Goal: Find specific page/section

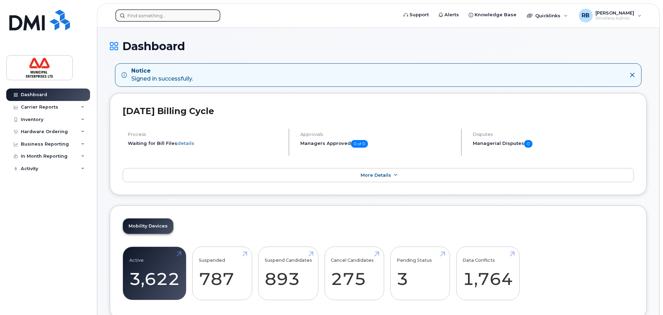
click at [208, 11] on div at bounding box center [167, 15] width 105 height 12
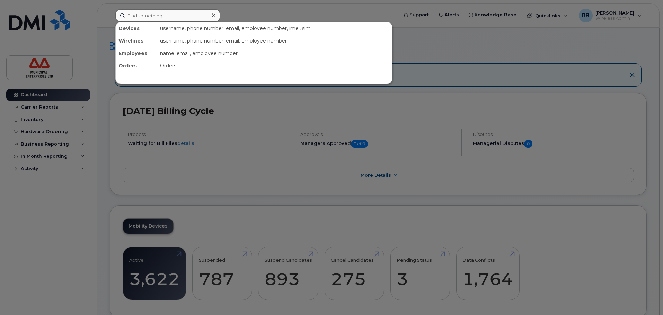
paste input "902-277-1038"
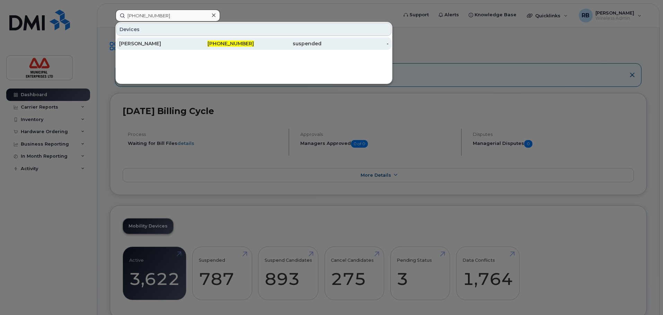
type input "902-277-1038"
click at [161, 41] on div "Jodi Boutilier" at bounding box center [153, 43] width 68 height 7
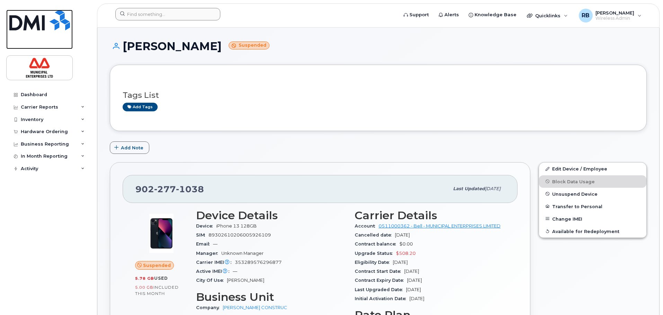
click at [47, 29] on img at bounding box center [39, 20] width 61 height 21
